Goal: Task Accomplishment & Management: Manage account settings

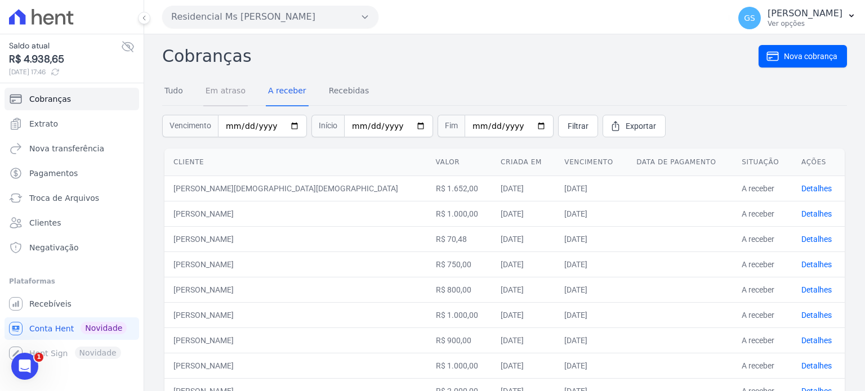
click at [216, 93] on link "Em atraso" at bounding box center [225, 91] width 44 height 29
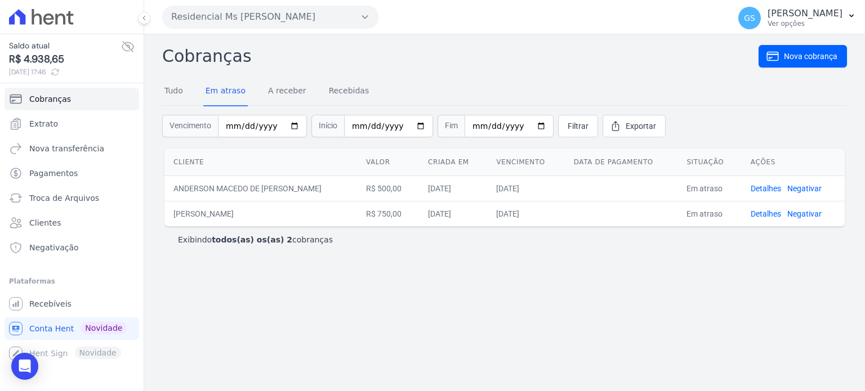
click at [363, 90] on nav "Tudo Em atraso A receber Recebidas" at bounding box center [504, 92] width 685 height 28
click at [359, 92] on link "Recebidas" at bounding box center [349, 91] width 45 height 29
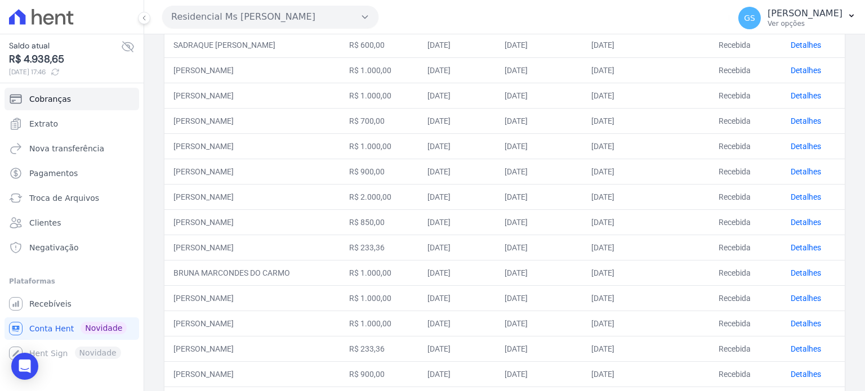
scroll to position [113, 0]
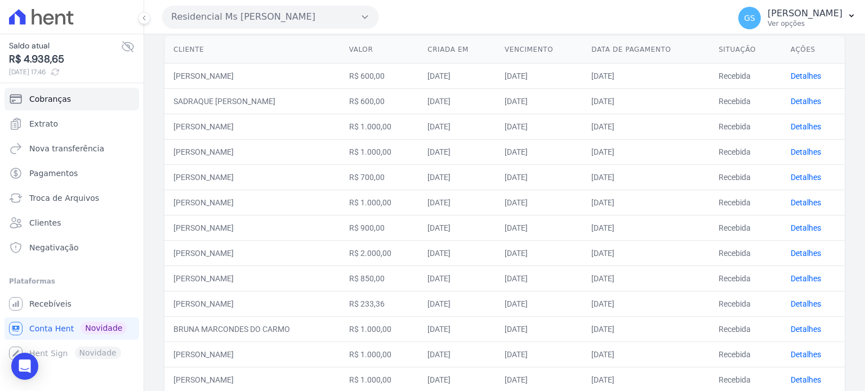
click at [340, 247] on td "[PERSON_NAME]" at bounding box center [252, 252] width 176 height 25
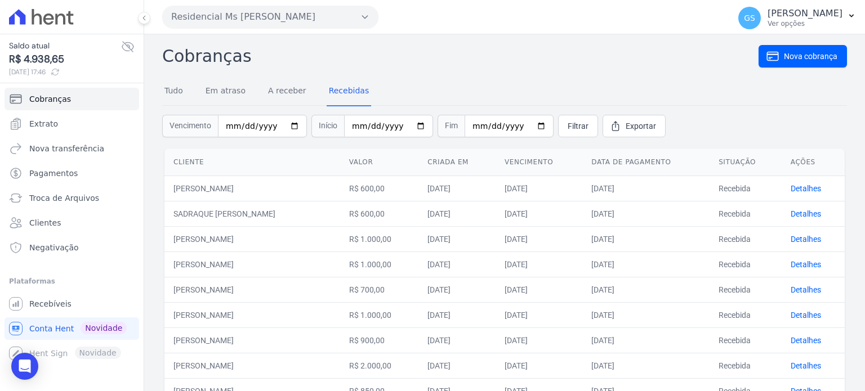
scroll to position [0, 0]
click at [297, 94] on link "A receber" at bounding box center [287, 91] width 43 height 29
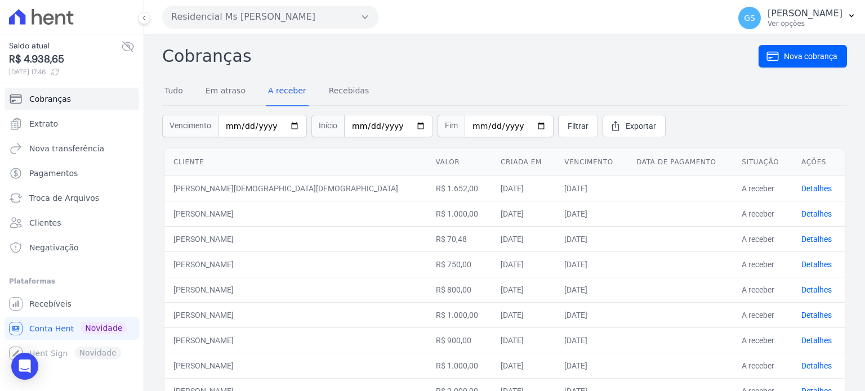
scroll to position [72, 0]
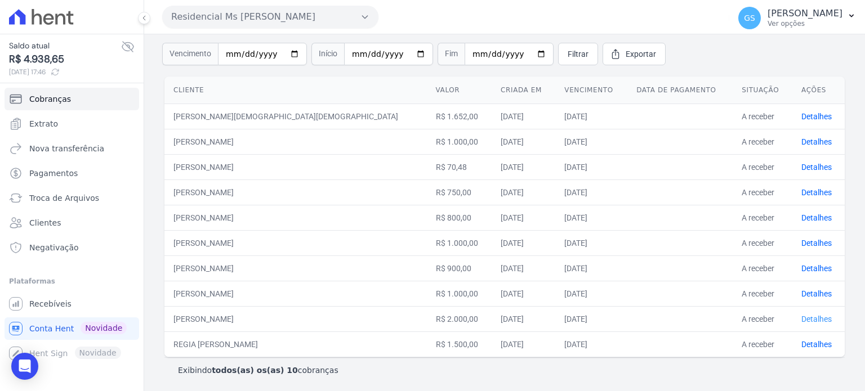
click at [801, 315] on link "Detalhes" at bounding box center [816, 319] width 30 height 9
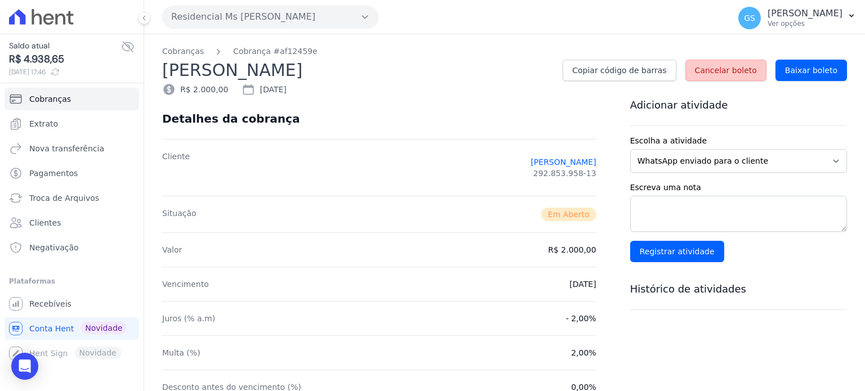
click at [710, 78] on link "Cancelar boleto" at bounding box center [725, 70] width 81 height 21
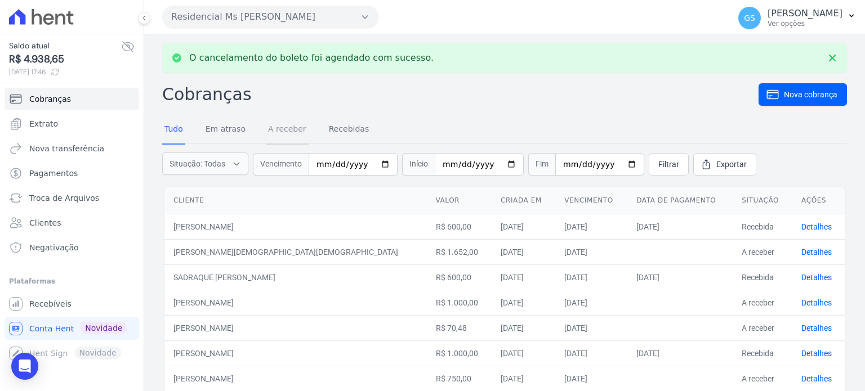
click at [297, 128] on link "A receber" at bounding box center [287, 129] width 43 height 29
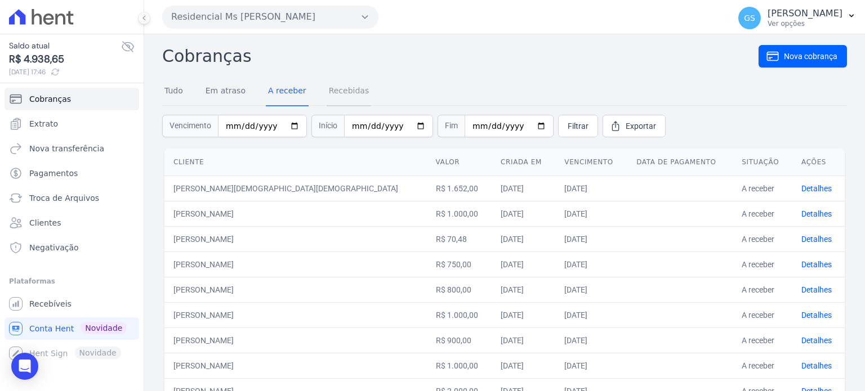
click at [350, 85] on link "Recebidas" at bounding box center [349, 91] width 45 height 29
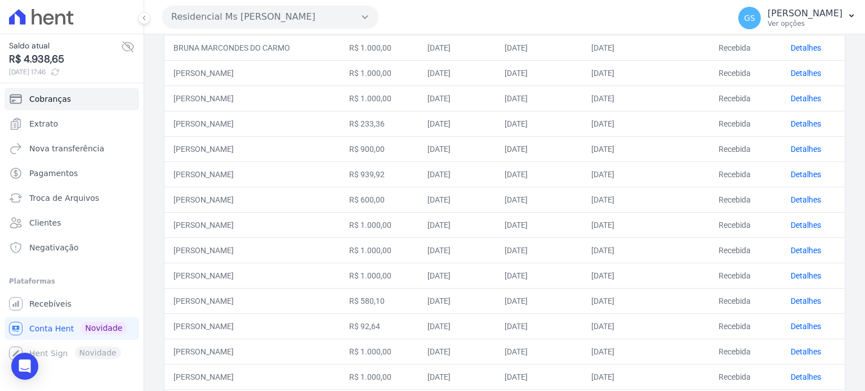
scroll to position [169, 0]
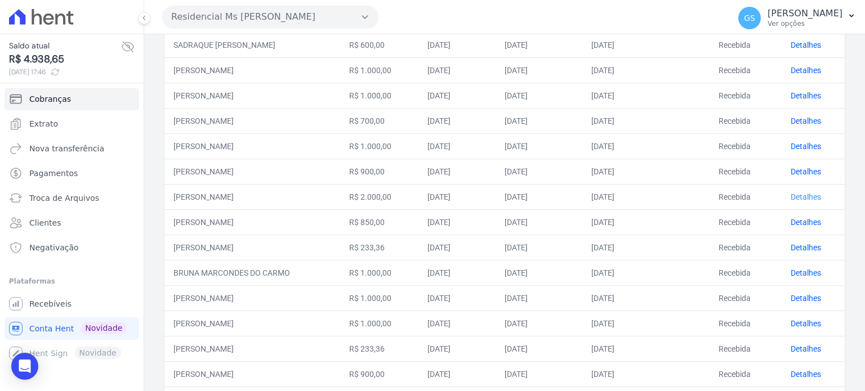
click at [809, 198] on link "Detalhes" at bounding box center [806, 197] width 30 height 9
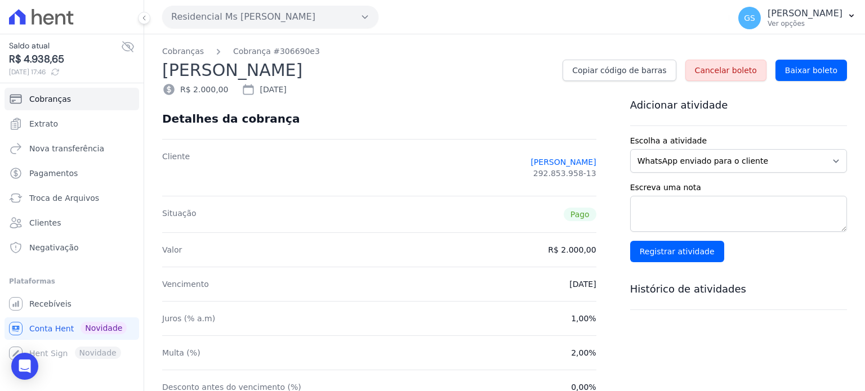
scroll to position [299, 0]
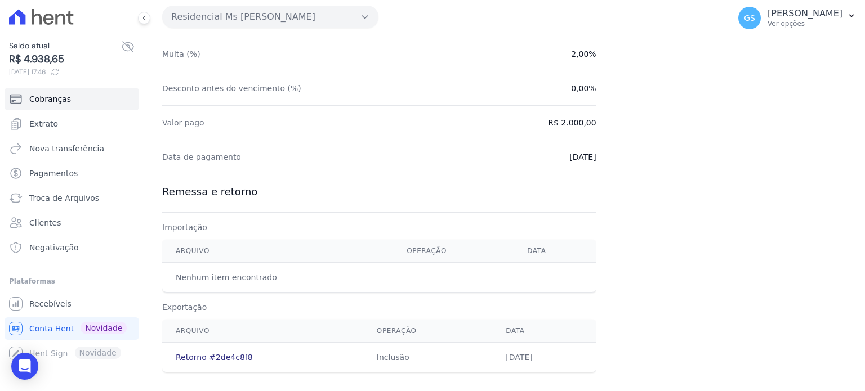
click at [231, 360] on link "Retorno #2de4c8f8" at bounding box center [214, 357] width 77 height 9
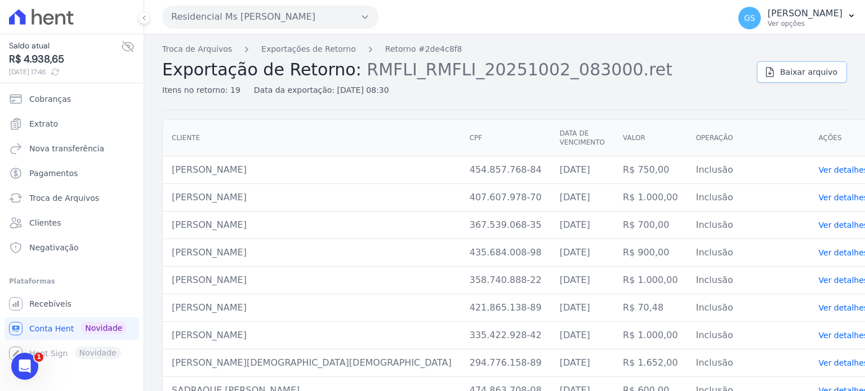
click at [800, 73] on span "Baixar arquivo" at bounding box center [808, 71] width 57 height 11
click at [59, 328] on span "Conta Hent" at bounding box center [51, 328] width 44 height 11
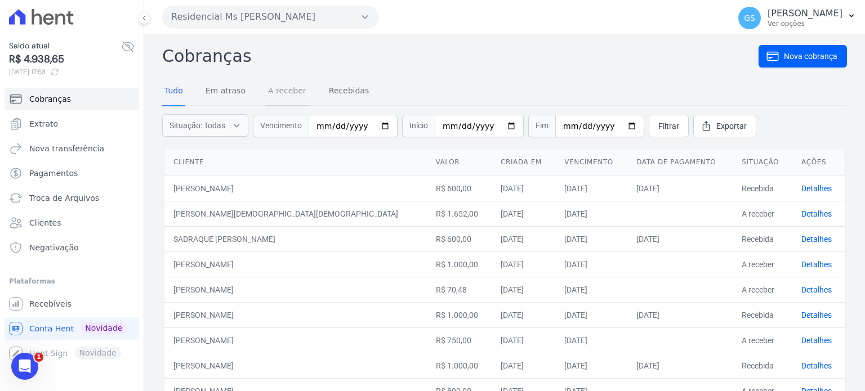
click at [284, 98] on link "A receber" at bounding box center [287, 91] width 43 height 29
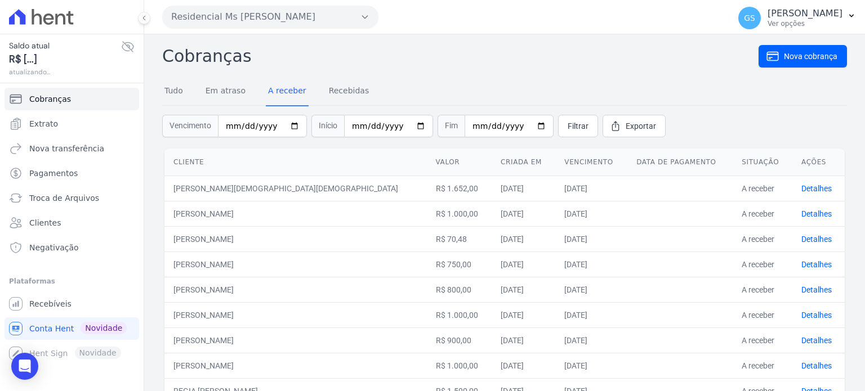
scroll to position [47, 0]
click at [824, 17] on p "[PERSON_NAME]" at bounding box center [804, 13] width 75 height 11
click at [768, 51] on link "Logout" at bounding box center [793, 48] width 144 height 20
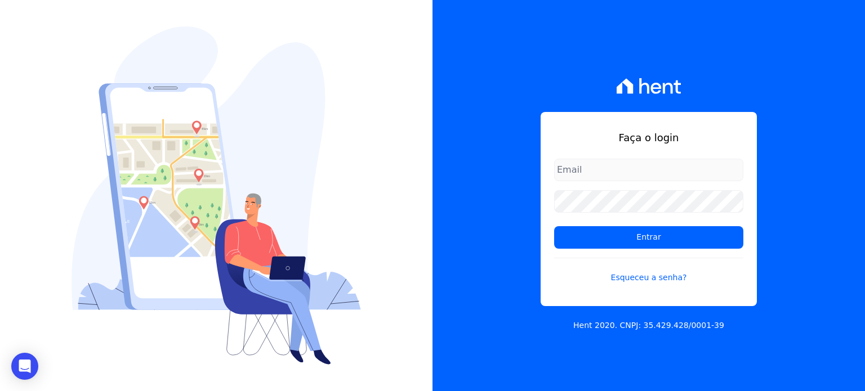
type input "[PERSON_NAME][EMAIL_ADDRESS][DOMAIN_NAME]"
